Goal: Task Accomplishment & Management: Manage account settings

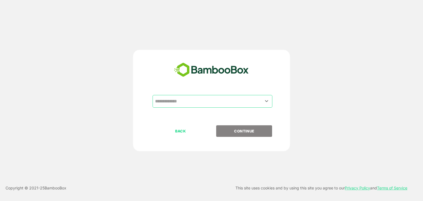
click at [195, 98] on input "text" at bounding box center [213, 101] width 118 height 10
click at [263, 101] on input "text" at bounding box center [213, 101] width 118 height 10
click at [271, 101] on input "text" at bounding box center [213, 101] width 118 height 10
click at [267, 101] on icon "Open" at bounding box center [266, 101] width 7 height 7
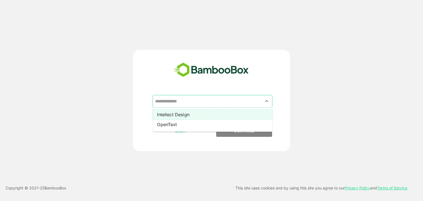
click at [194, 116] on li "Intellect Design" at bounding box center [213, 115] width 120 height 10
type input "**********"
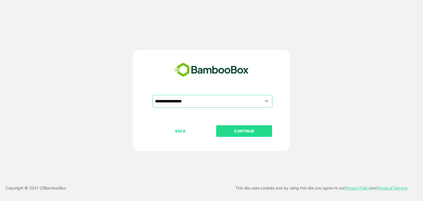
click at [228, 132] on p "CONTINUE" at bounding box center [244, 131] width 55 height 6
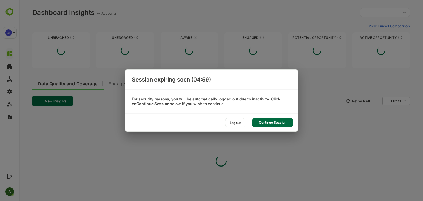
click at [268, 124] on div "Continue Session" at bounding box center [272, 123] width 41 height 10
type input "**********"
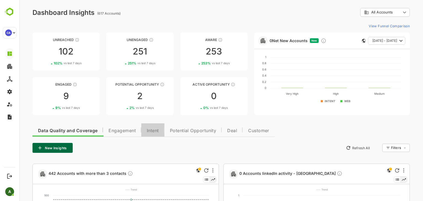
click at [154, 132] on span "Intent" at bounding box center [153, 131] width 12 height 4
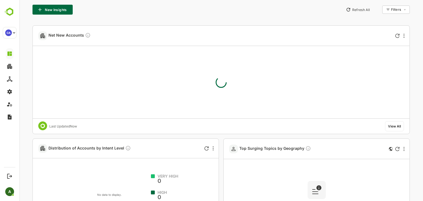
scroll to position [136, 0]
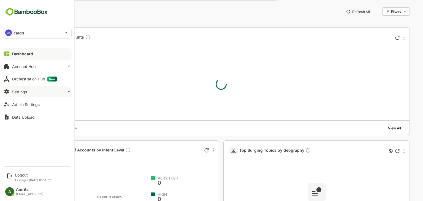
click at [21, 95] on button "Settings" at bounding box center [37, 91] width 69 height 11
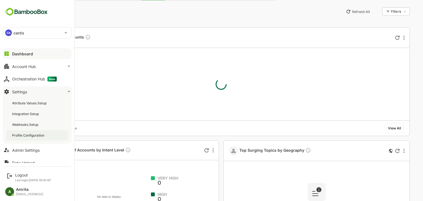
click at [29, 137] on div "Profile Configuration" at bounding box center [28, 135] width 33 height 5
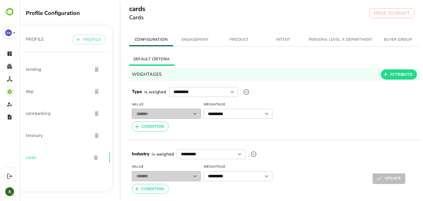
click at [285, 42] on span "INTENT" at bounding box center [283, 39] width 37 height 7
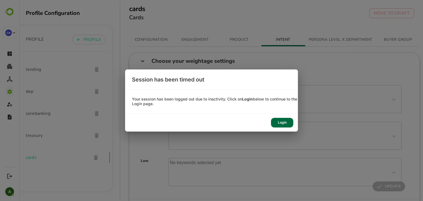
click at [278, 121] on div "Login" at bounding box center [282, 123] width 22 height 10
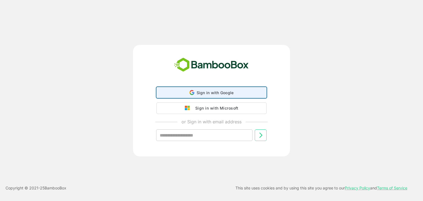
click at [222, 91] on span "Sign in with Google" at bounding box center [215, 92] width 37 height 5
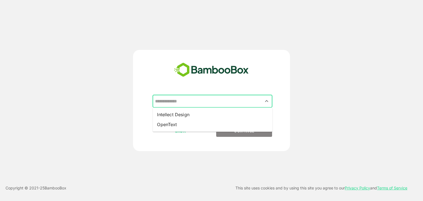
click at [203, 101] on input "text" at bounding box center [213, 101] width 118 height 10
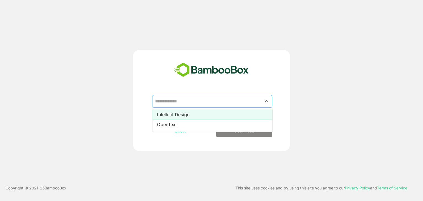
click at [190, 115] on li "Intellect Design" at bounding box center [213, 115] width 120 height 10
type input "**********"
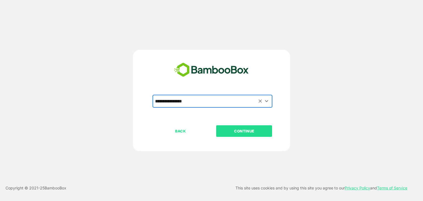
click at [224, 131] on p "CONTINUE" at bounding box center [244, 131] width 55 height 6
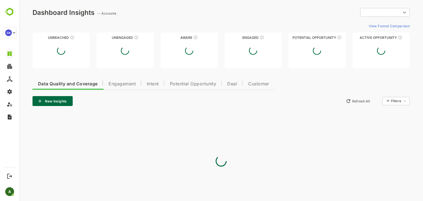
type input "**********"
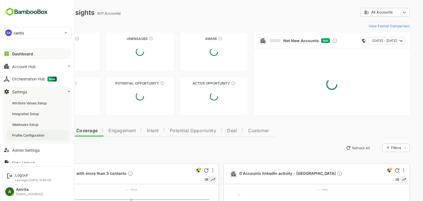
click at [32, 136] on div "Profile Configuration" at bounding box center [28, 135] width 33 height 5
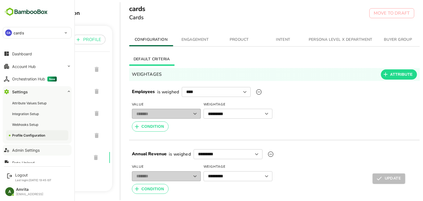
click at [18, 149] on div "Admin Settings" at bounding box center [26, 150] width 28 height 5
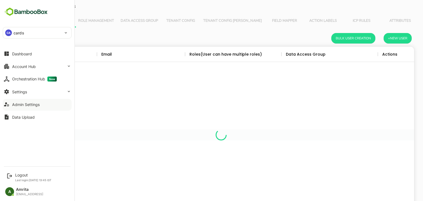
scroll to position [157, 378]
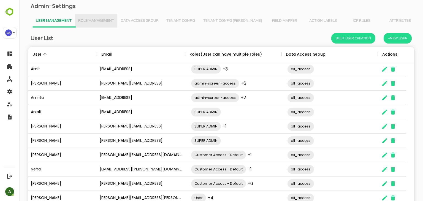
click at [90, 23] on button "Role Management" at bounding box center [96, 20] width 42 height 13
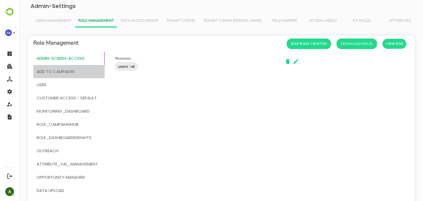
click at [64, 70] on span "add to campaign" at bounding box center [56, 71] width 38 height 7
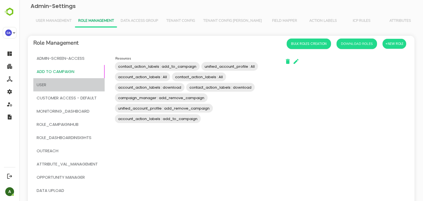
click at [57, 83] on span "User" at bounding box center [69, 84] width 65 height 7
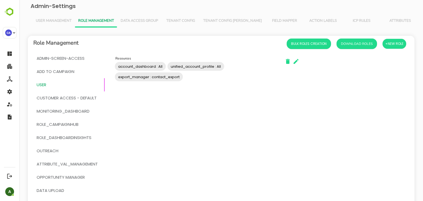
click at [77, 96] on span "Customer Access - Default" at bounding box center [67, 97] width 60 height 7
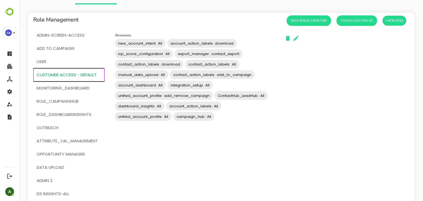
scroll to position [24, 0]
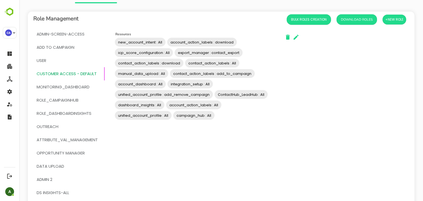
click at [82, 87] on span "MONITORING_DASHBOARD" at bounding box center [63, 86] width 53 height 7
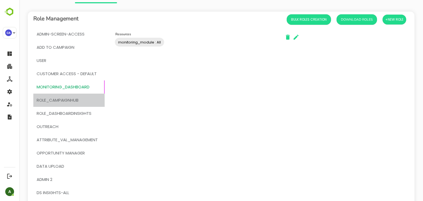
click at [75, 98] on span "ROLE_CAMPAIGNHUB" at bounding box center [58, 100] width 42 height 7
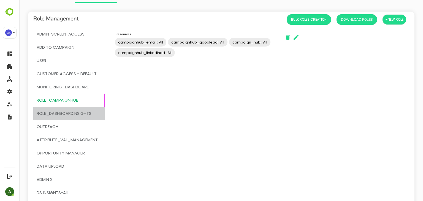
click at [71, 111] on span "Role_DashboardInsights" at bounding box center [64, 113] width 55 height 7
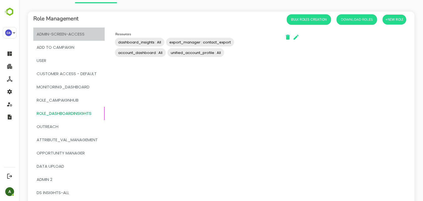
click at [68, 34] on span "admin-screen-access" at bounding box center [61, 34] width 48 height 7
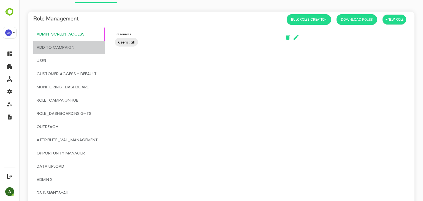
click at [72, 49] on span "add to campaign" at bounding box center [56, 47] width 38 height 7
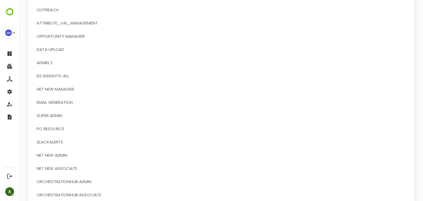
scroll to position [141, 0]
click at [56, 116] on span "SUPER ADMIN" at bounding box center [50, 115] width 26 height 7
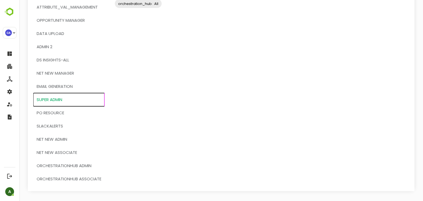
scroll to position [136, 0]
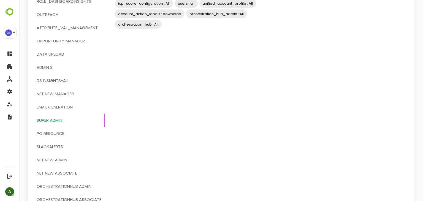
click at [67, 52] on span "Data Upload" at bounding box center [69, 54] width 65 height 7
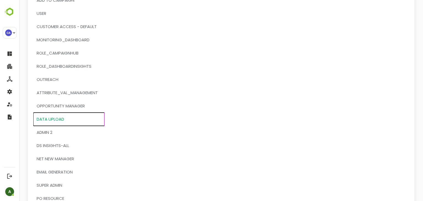
scroll to position [0, 0]
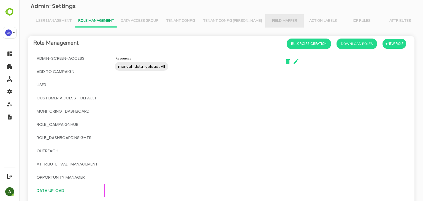
click at [269, 23] on span "Field Mapper" at bounding box center [285, 21] width 32 height 4
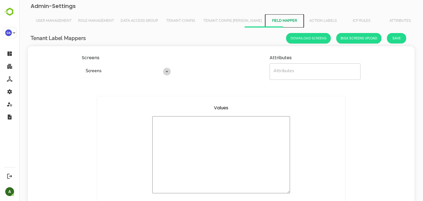
click at [166, 72] on icon "Open" at bounding box center [167, 71] width 3 height 1
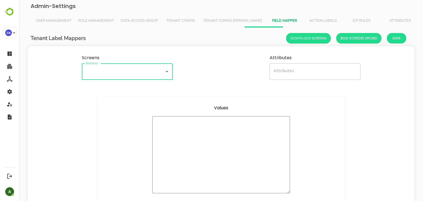
click at [166, 72] on icon "Open" at bounding box center [167, 71] width 7 height 7
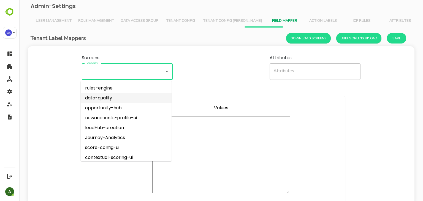
click at [134, 102] on li "data-quality" at bounding box center [126, 98] width 91 height 10
type input "**********"
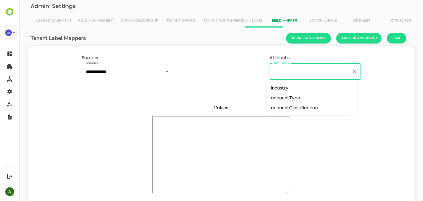
click at [288, 72] on input "Attributes" at bounding box center [311, 72] width 78 height 12
click at [282, 89] on li "industry" at bounding box center [312, 88] width 91 height 10
type input "********"
type textarea "**********"
type textarea "*"
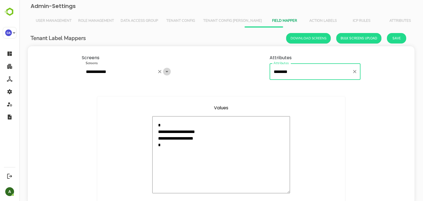
click at [166, 73] on icon "Open" at bounding box center [167, 71] width 7 height 7
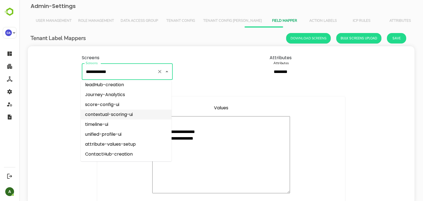
scroll to position [43, 0]
click at [117, 117] on li "contextual-scoring-ui" at bounding box center [126, 115] width 91 height 10
type input "**********"
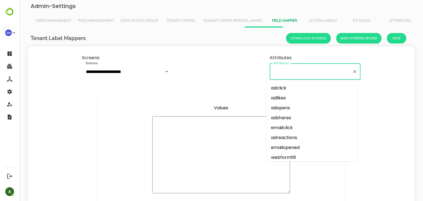
click at [317, 72] on input "Attributes" at bounding box center [311, 72] width 78 height 12
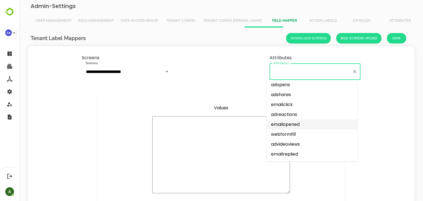
scroll to position [23, 0]
click at [294, 115] on li "adreactions" at bounding box center [312, 115] width 91 height 10
type input "**********"
type textarea "**********"
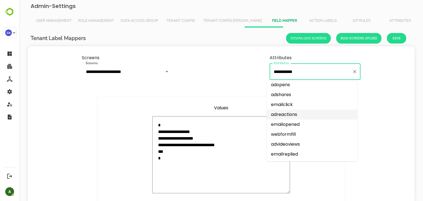
type textarea "*"
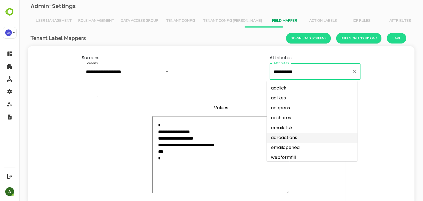
click at [301, 73] on input "**********" at bounding box center [311, 72] width 78 height 12
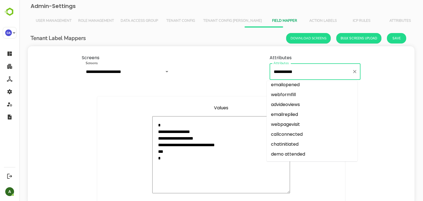
scroll to position [66, 0]
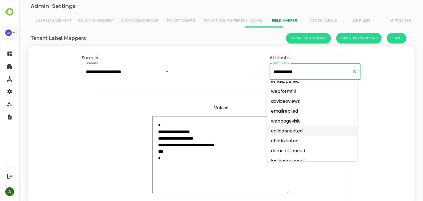
click at [291, 130] on li "callconnected" at bounding box center [312, 131] width 91 height 10
type input "**********"
type textarea "**********"
type textarea "*"
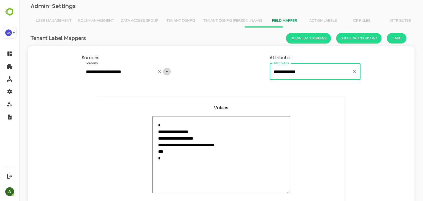
click at [165, 73] on icon "Open" at bounding box center [167, 71] width 7 height 7
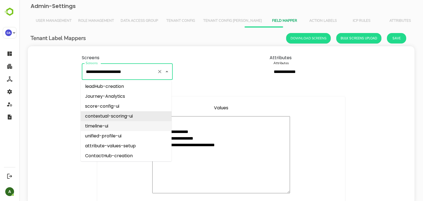
scroll to position [53, 0]
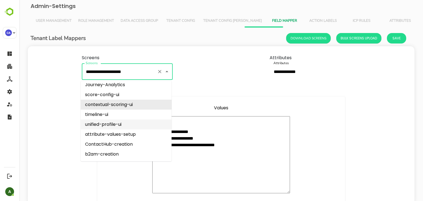
click at [122, 127] on li "unified-profile-ui" at bounding box center [126, 125] width 91 height 10
type input "**********"
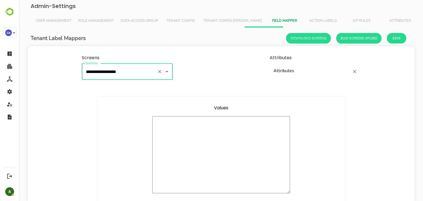
click at [299, 72] on input "Attributes" at bounding box center [311, 72] width 78 height 12
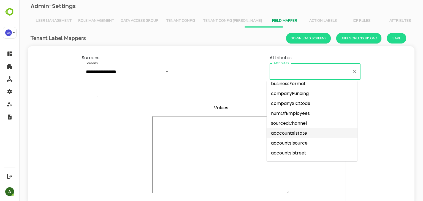
scroll to position [500, 0]
click at [295, 94] on li "companyFunding" at bounding box center [312, 94] width 91 height 10
type input "**********"
type textarea "**********"
type textarea "*"
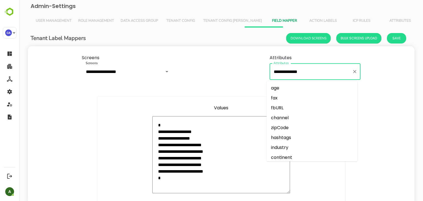
click at [309, 74] on input "**********" at bounding box center [311, 72] width 78 height 12
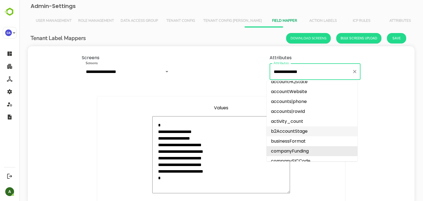
click at [304, 135] on li "b2AccountStage" at bounding box center [312, 131] width 91 height 10
type input "**********"
type textarea "**********"
type textarea "*"
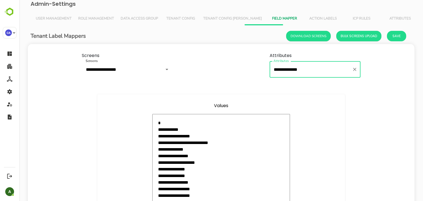
scroll to position [0, 0]
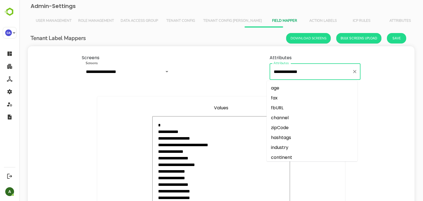
click at [317, 73] on input "**********" at bounding box center [311, 72] width 78 height 12
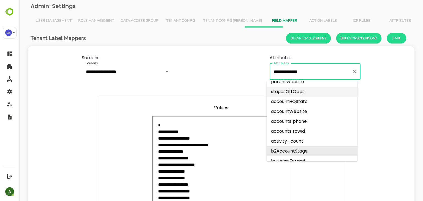
click at [301, 92] on li "stagesOfLOpps" at bounding box center [312, 92] width 91 height 10
type input "**********"
type textarea "**********"
type textarea "*"
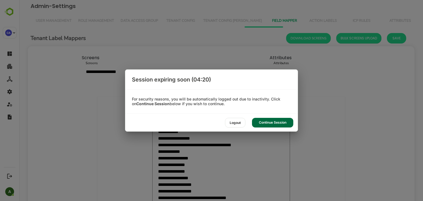
click at [270, 123] on div "Continue Session" at bounding box center [272, 123] width 41 height 10
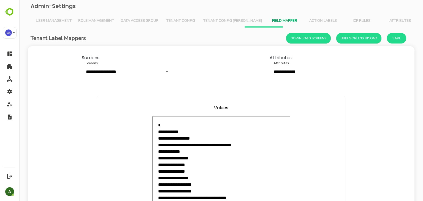
click at [346, 20] on span "ICP Rules" at bounding box center [362, 21] width 32 height 4
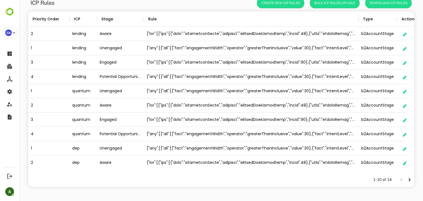
scroll to position [35, 0]
click at [409, 181] on icon "Next page" at bounding box center [410, 179] width 2 height 3
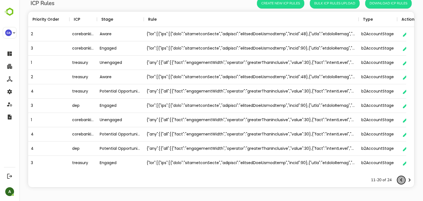
click at [398, 181] on icon "Previous page" at bounding box center [401, 180] width 7 height 7
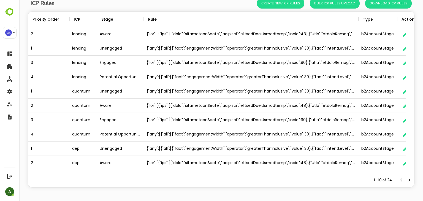
scroll to position [0, 18]
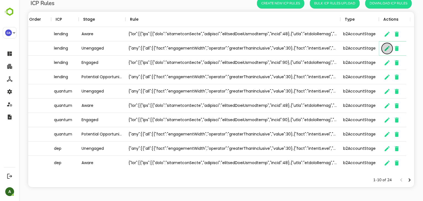
click at [383, 50] on button "button" at bounding box center [387, 48] width 11 height 11
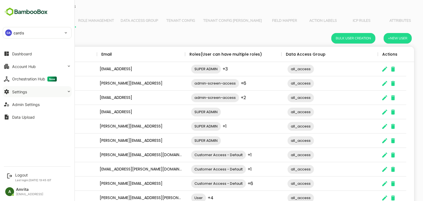
scroll to position [157, 378]
click at [16, 109] on button "Admin Settings" at bounding box center [37, 104] width 69 height 11
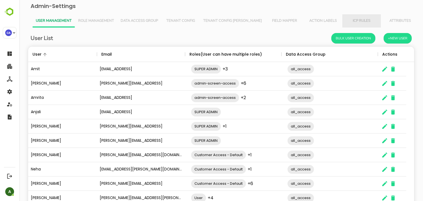
click at [346, 20] on span "ICP Rules" at bounding box center [362, 21] width 32 height 4
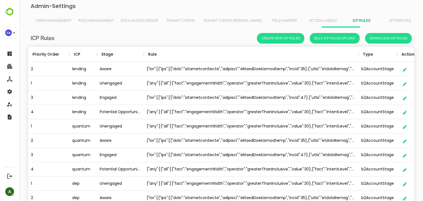
click at [381, 25] on button "Attributes" at bounding box center [400, 20] width 39 height 13
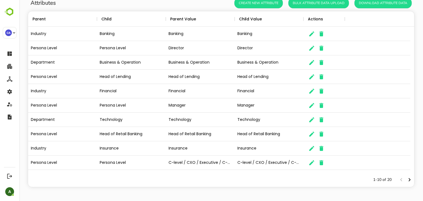
scroll to position [0, 0]
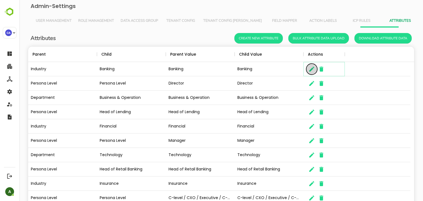
click at [310, 70] on icon "button" at bounding box center [311, 69] width 5 height 5
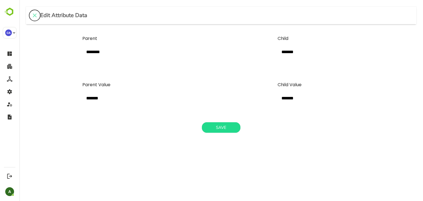
click at [34, 14] on icon "close" at bounding box center [35, 15] width 4 height 4
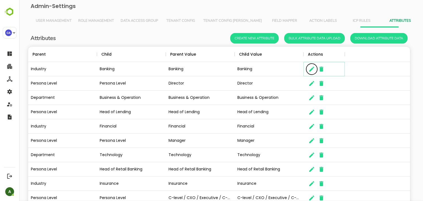
scroll to position [4, 4]
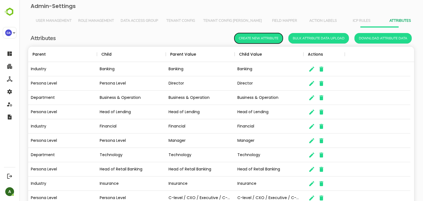
click at [255, 34] on button "Create New Attribute" at bounding box center [258, 38] width 48 height 10
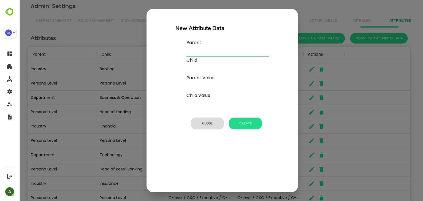
click at [199, 53] on input "text" at bounding box center [227, 52] width 83 height 9
click at [202, 124] on button "Close" at bounding box center [207, 124] width 33 height 12
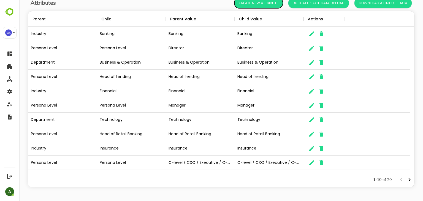
scroll to position [0, 0]
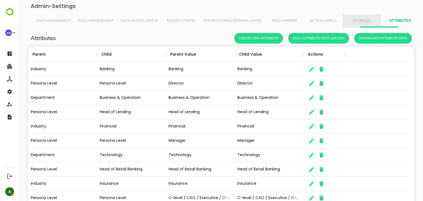
click at [346, 21] on span "ICP Rules" at bounding box center [362, 21] width 32 height 4
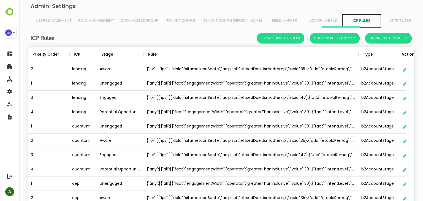
scroll to position [157, 378]
click at [307, 21] on span "Action Labels" at bounding box center [323, 21] width 32 height 4
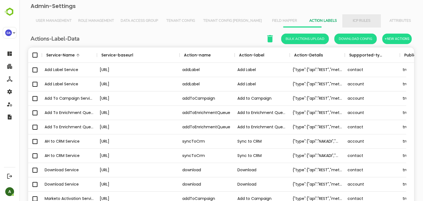
click at [346, 19] on span "ICP Rules" at bounding box center [362, 21] width 32 height 4
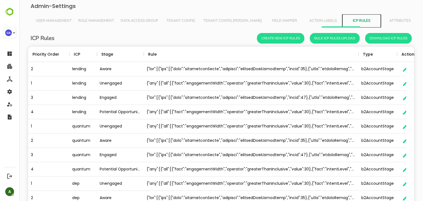
scroll to position [35, 0]
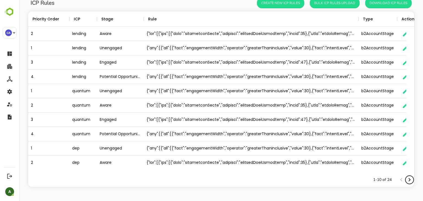
click at [409, 180] on icon "Next page" at bounding box center [410, 179] width 2 height 3
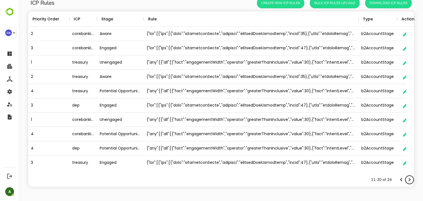
click at [409, 180] on icon "Next page" at bounding box center [410, 179] width 2 height 3
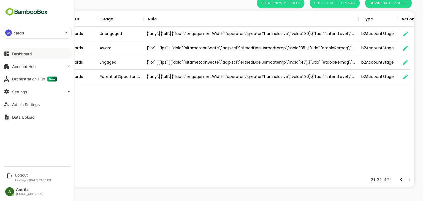
click at [10, 57] on button "Dashboard" at bounding box center [37, 53] width 69 height 11
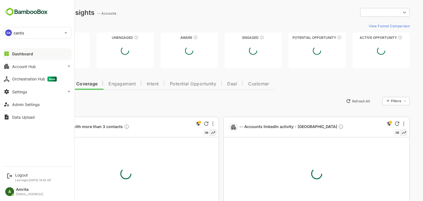
type input "**********"
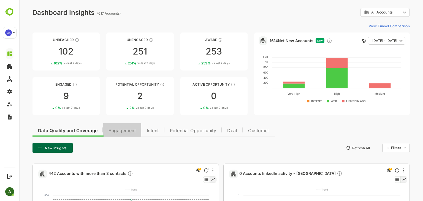
click at [119, 129] on span "Engagement" at bounding box center [122, 131] width 27 height 4
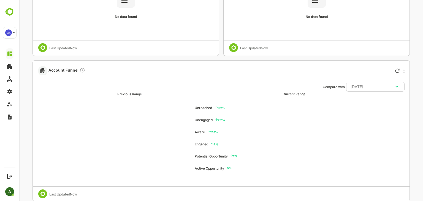
scroll to position [1148, 0]
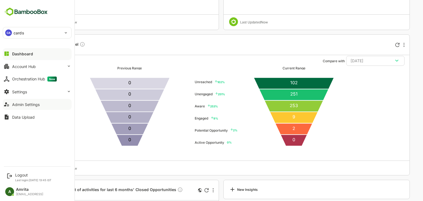
click at [26, 107] on button "Admin Settings" at bounding box center [37, 104] width 69 height 11
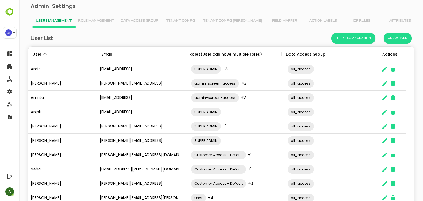
scroll to position [157, 378]
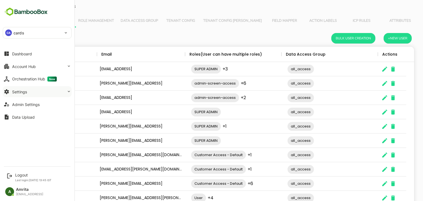
click at [49, 89] on button "Settings" at bounding box center [37, 91] width 69 height 11
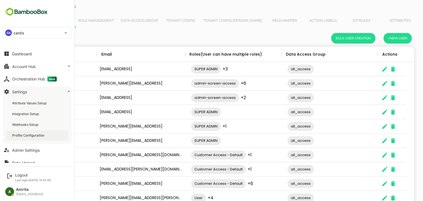
click at [33, 139] on div "Profile Configuration" at bounding box center [37, 135] width 62 height 10
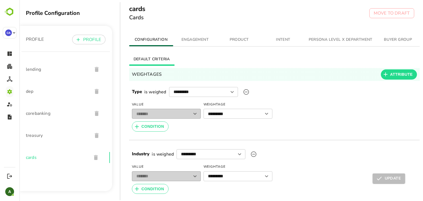
scroll to position [135, 0]
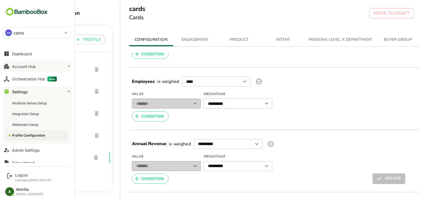
click at [25, 69] on button "Account Hub" at bounding box center [37, 66] width 69 height 11
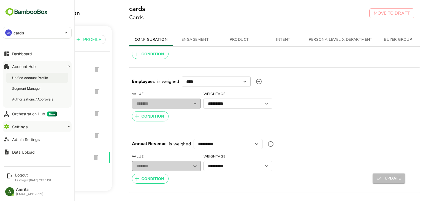
click at [23, 80] on div "Unified Account Profile" at bounding box center [37, 78] width 62 height 10
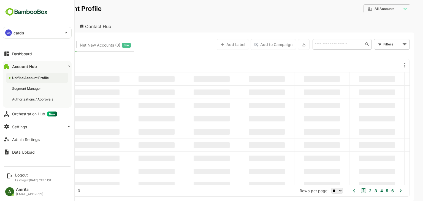
type input "**********"
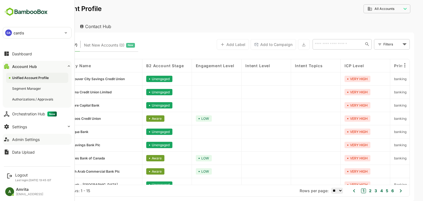
click at [18, 141] on div "Admin Settings" at bounding box center [26, 139] width 28 height 5
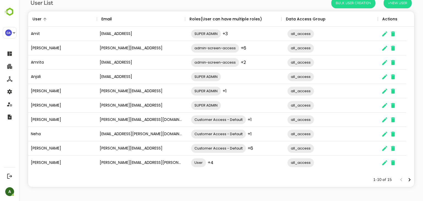
scroll to position [35, 0]
click at [407, 180] on icon "Next page" at bounding box center [409, 180] width 7 height 7
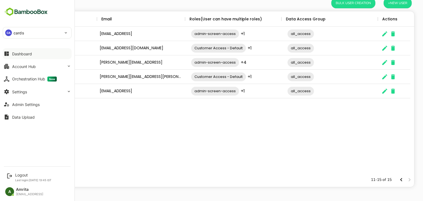
click at [9, 57] on button "Dashboard" at bounding box center [37, 53] width 69 height 11
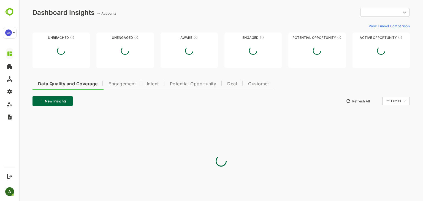
type input "**********"
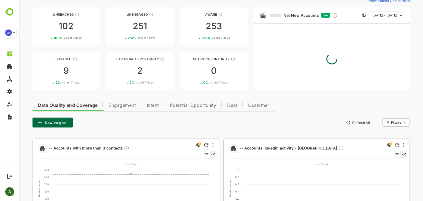
scroll to position [24, 0]
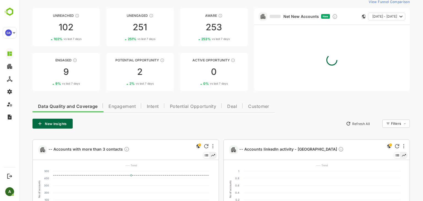
click at [124, 107] on span "Engagement" at bounding box center [122, 106] width 27 height 4
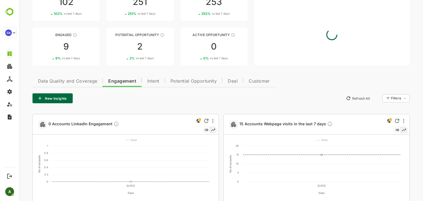
scroll to position [57, 0]
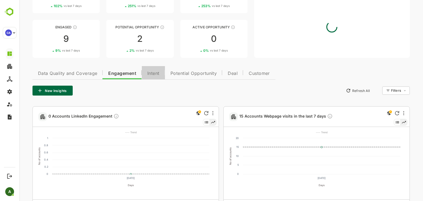
click at [155, 74] on span "Intent" at bounding box center [153, 73] width 12 height 4
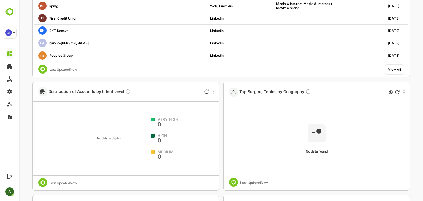
scroll to position [195, 0]
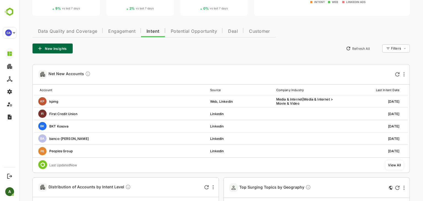
click at [121, 32] on span "Engagement" at bounding box center [121, 31] width 27 height 4
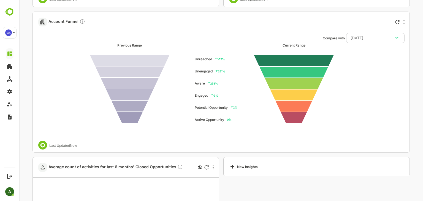
scroll to position [1134, 0]
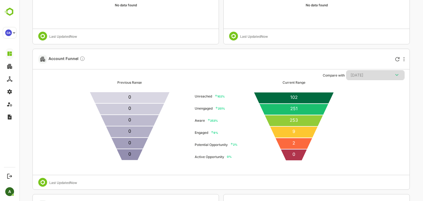
click at [396, 74] on icon "button" at bounding box center [397, 75] width 7 height 7
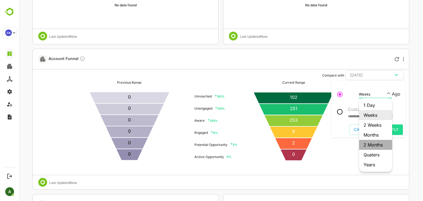
click at [376, 145] on li "2 Months" at bounding box center [375, 145] width 33 height 10
type input "********"
type input "**********"
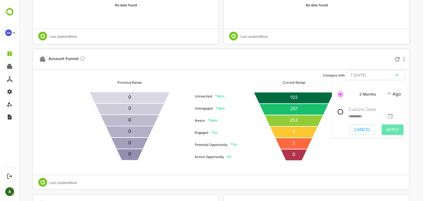
click at [396, 132] on span "Apply" at bounding box center [392, 129] width 13 height 7
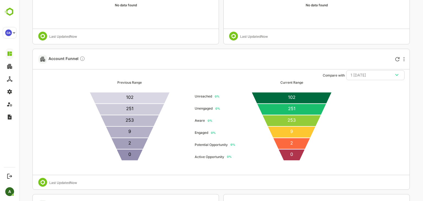
click at [395, 74] on icon "button" at bounding box center [396, 75] width 3 height 2
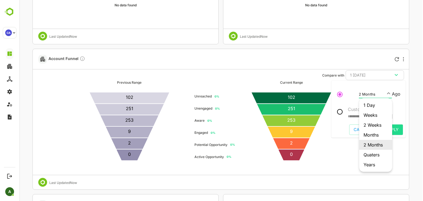
click at [371, 156] on li "Quaters" at bounding box center [375, 155] width 33 height 10
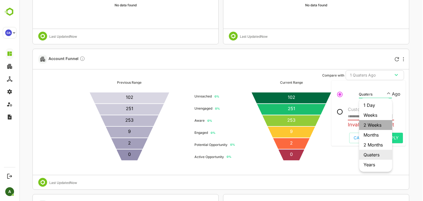
click at [367, 127] on li "2 Weeks" at bounding box center [375, 125] width 33 height 10
type input "*******"
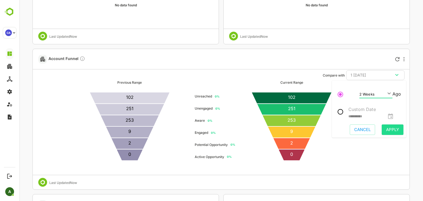
click at [395, 131] on span "Apply" at bounding box center [392, 129] width 13 height 7
